Goal: Task Accomplishment & Management: Use online tool/utility

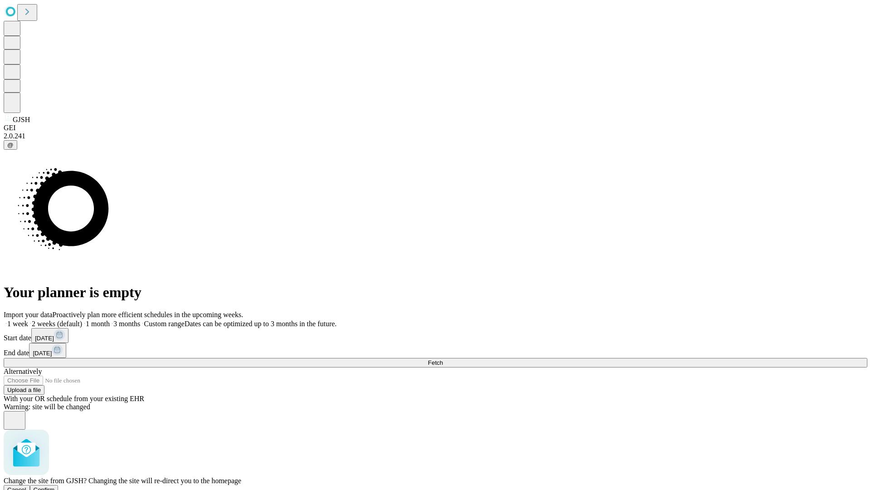
click at [55, 486] on span "Confirm" at bounding box center [44, 489] width 21 height 7
click at [82, 320] on label "2 weeks (default)" at bounding box center [55, 324] width 54 height 8
click at [443, 359] on span "Fetch" at bounding box center [435, 362] width 15 height 7
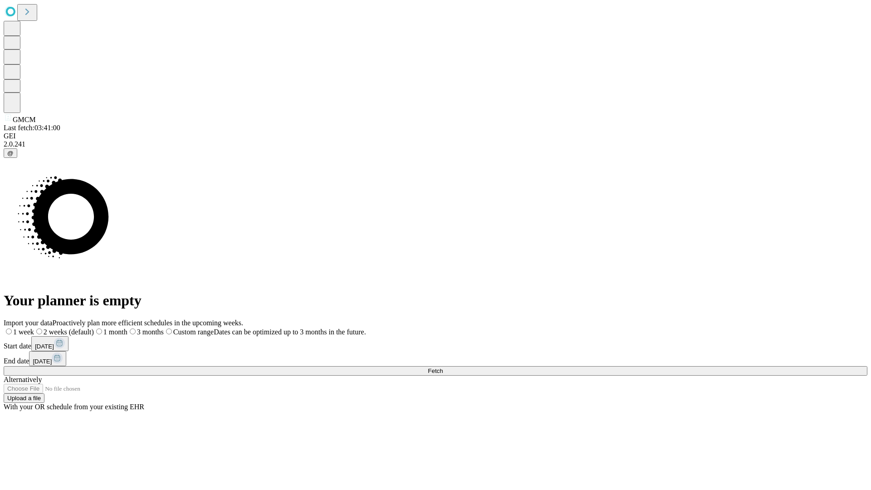
click at [94, 328] on label "2 weeks (default)" at bounding box center [64, 332] width 60 height 8
click at [443, 368] on span "Fetch" at bounding box center [435, 371] width 15 height 7
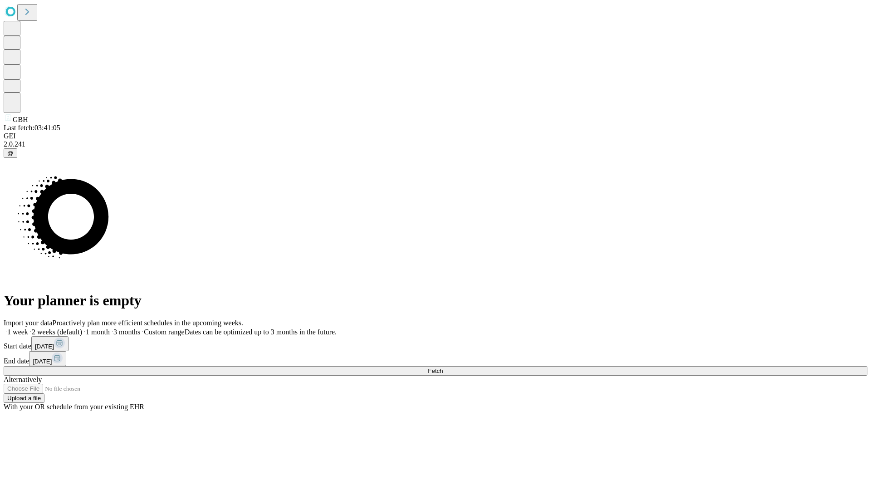
click at [443, 368] on span "Fetch" at bounding box center [435, 371] width 15 height 7
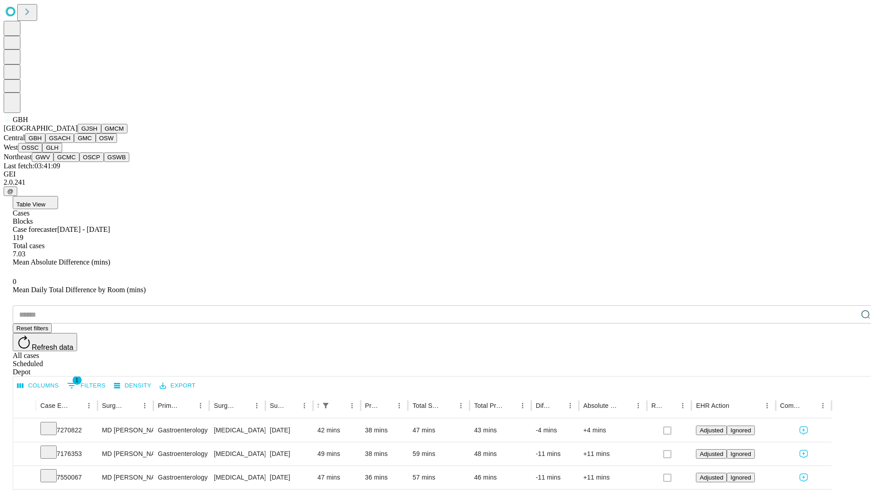
click at [70, 143] on button "GSACH" at bounding box center [59, 138] width 29 height 10
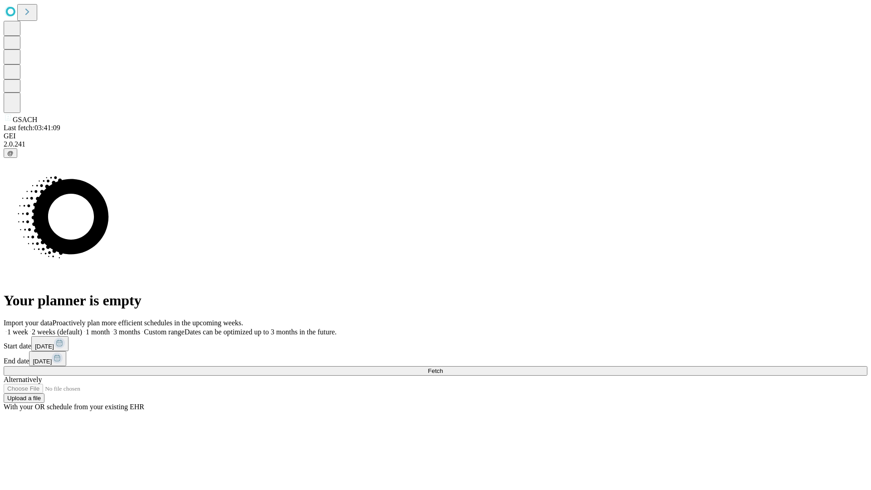
click at [82, 328] on label "2 weeks (default)" at bounding box center [55, 332] width 54 height 8
click at [443, 368] on span "Fetch" at bounding box center [435, 371] width 15 height 7
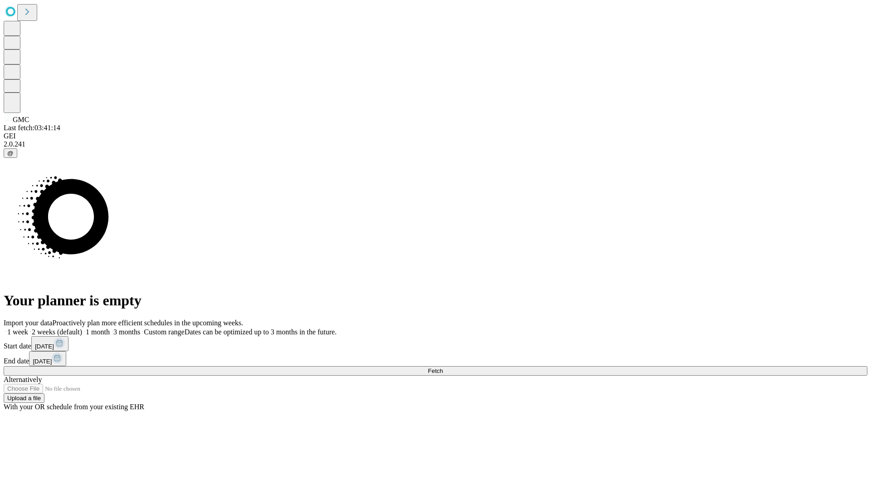
click at [82, 328] on label "2 weeks (default)" at bounding box center [55, 332] width 54 height 8
click at [443, 368] on span "Fetch" at bounding box center [435, 371] width 15 height 7
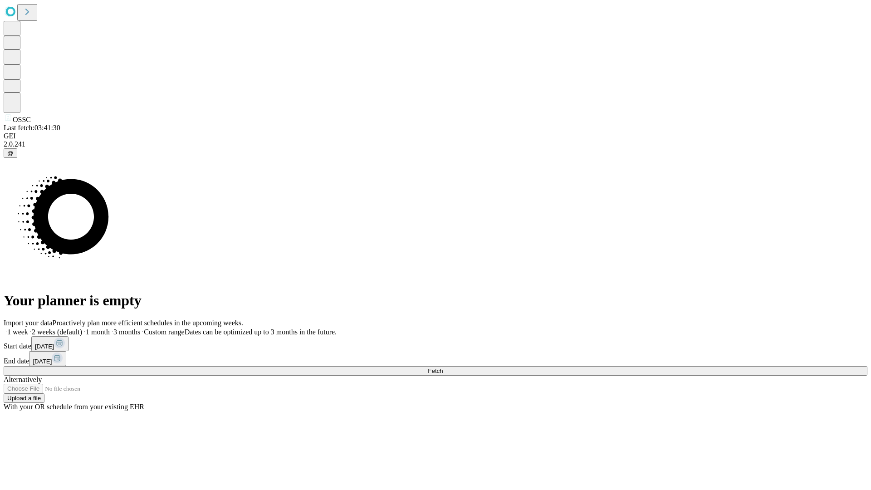
click at [82, 328] on label "2 weeks (default)" at bounding box center [55, 332] width 54 height 8
click at [443, 368] on span "Fetch" at bounding box center [435, 371] width 15 height 7
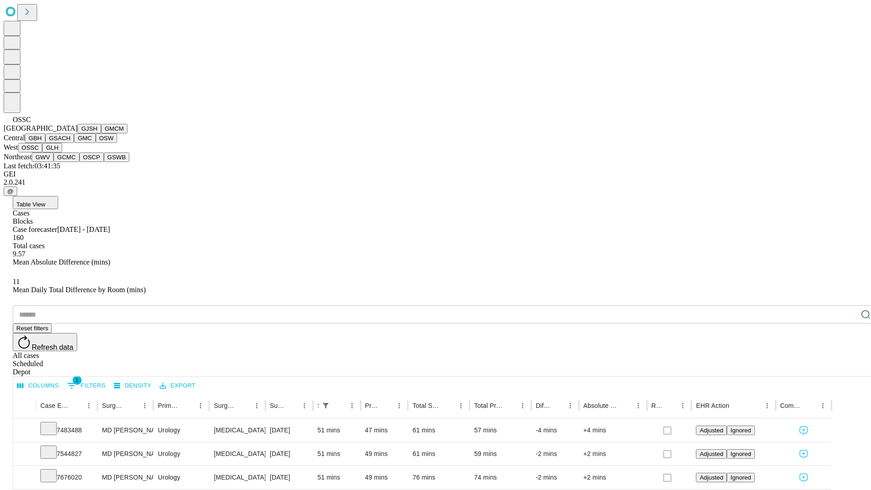
click at [62, 152] on button "GLH" at bounding box center [52, 148] width 20 height 10
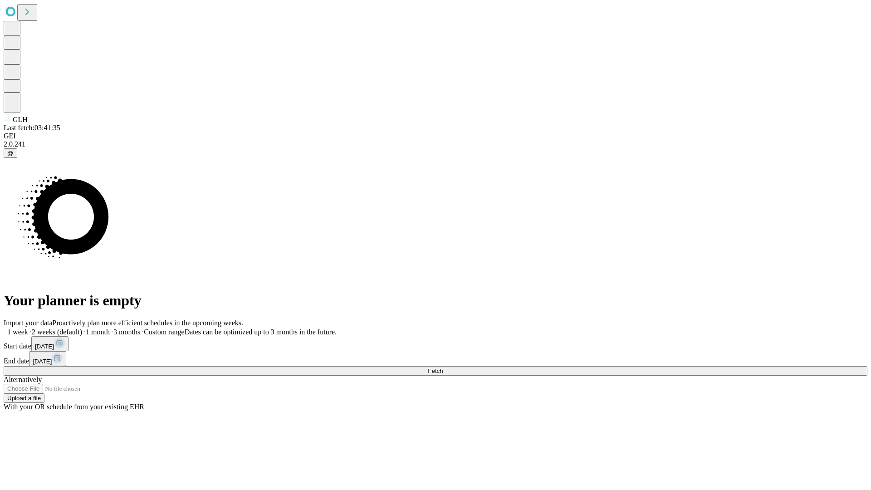
click at [82, 328] on label "2 weeks (default)" at bounding box center [55, 332] width 54 height 8
click at [443, 368] on span "Fetch" at bounding box center [435, 371] width 15 height 7
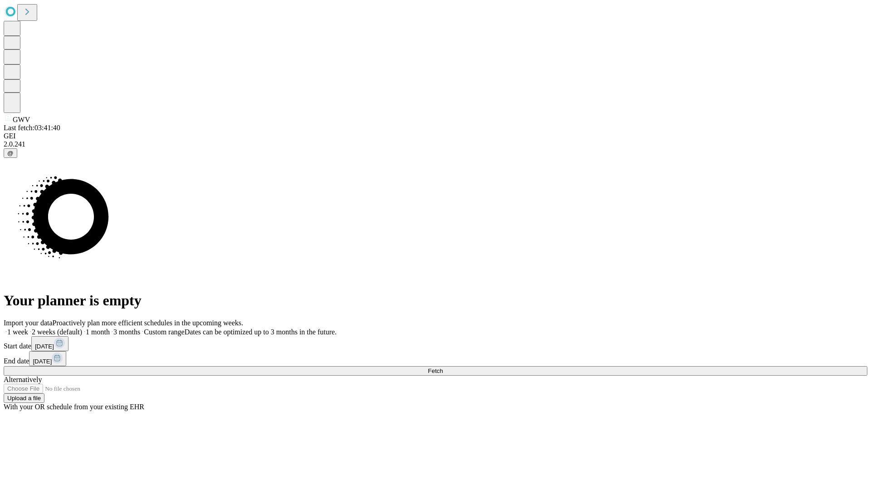
click at [82, 328] on label "2 weeks (default)" at bounding box center [55, 332] width 54 height 8
click at [443, 368] on span "Fetch" at bounding box center [435, 371] width 15 height 7
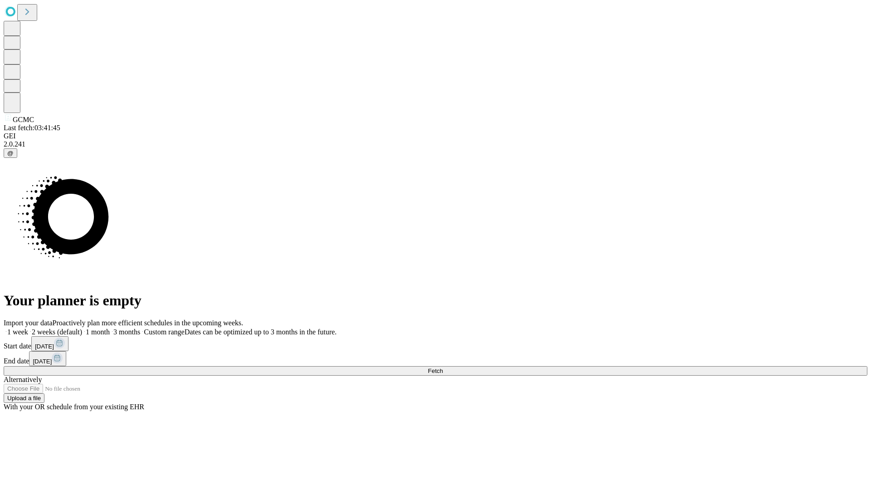
click at [82, 328] on label "2 weeks (default)" at bounding box center [55, 332] width 54 height 8
click at [443, 368] on span "Fetch" at bounding box center [435, 371] width 15 height 7
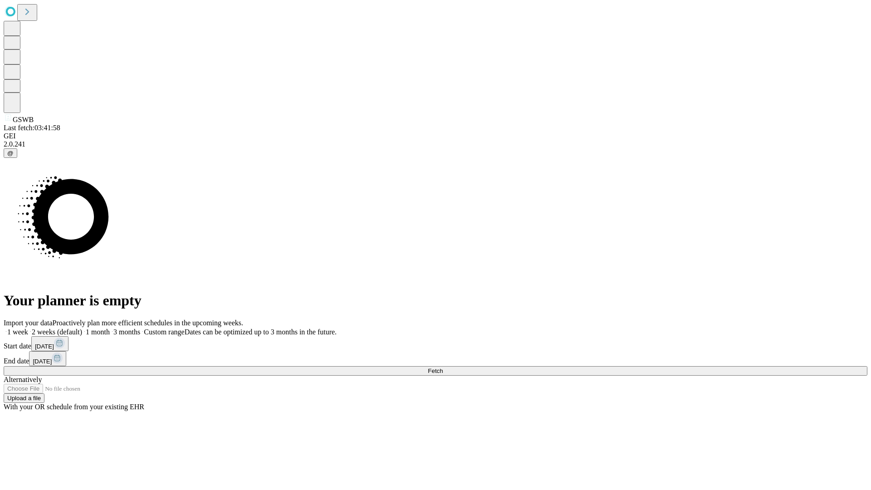
click at [82, 328] on label "2 weeks (default)" at bounding box center [55, 332] width 54 height 8
click at [443, 368] on span "Fetch" at bounding box center [435, 371] width 15 height 7
